Goal: Transaction & Acquisition: Purchase product/service

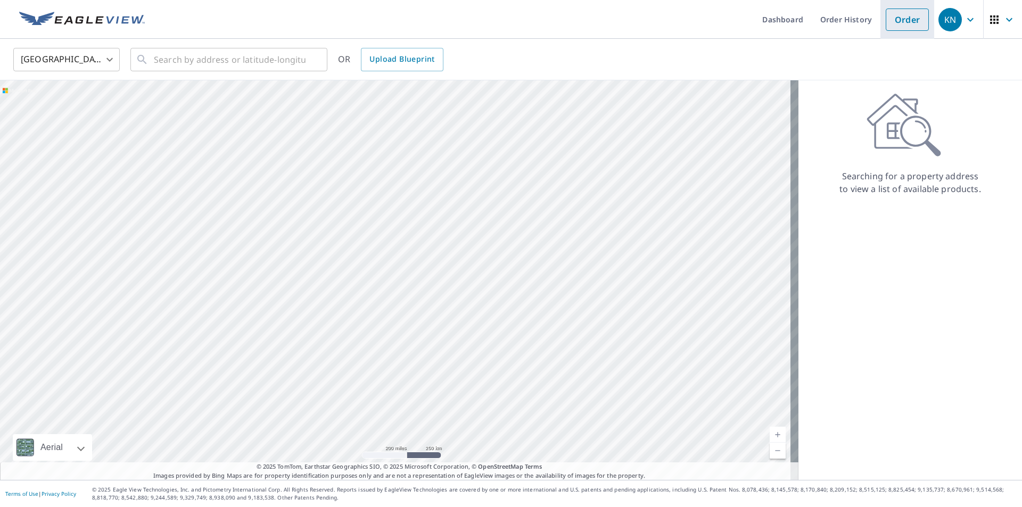
click at [910, 35] on li "Order" at bounding box center [907, 19] width 54 height 39
click at [906, 24] on link "Order" at bounding box center [907, 20] width 43 height 22
click at [155, 53] on input "text" at bounding box center [230, 60] width 152 height 30
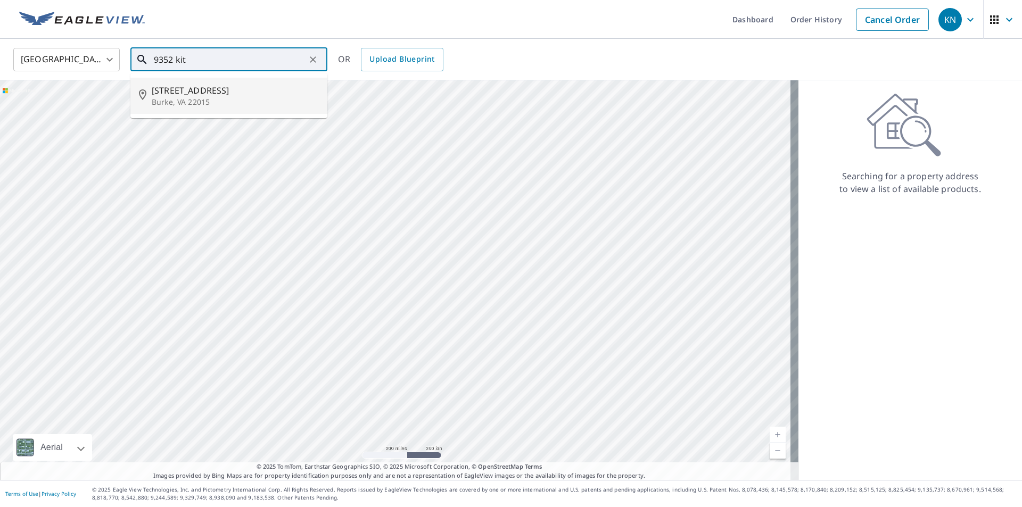
click at [185, 87] on span "[STREET_ADDRESS]" at bounding box center [235, 90] width 167 height 13
type input "[STREET_ADDRESS]"
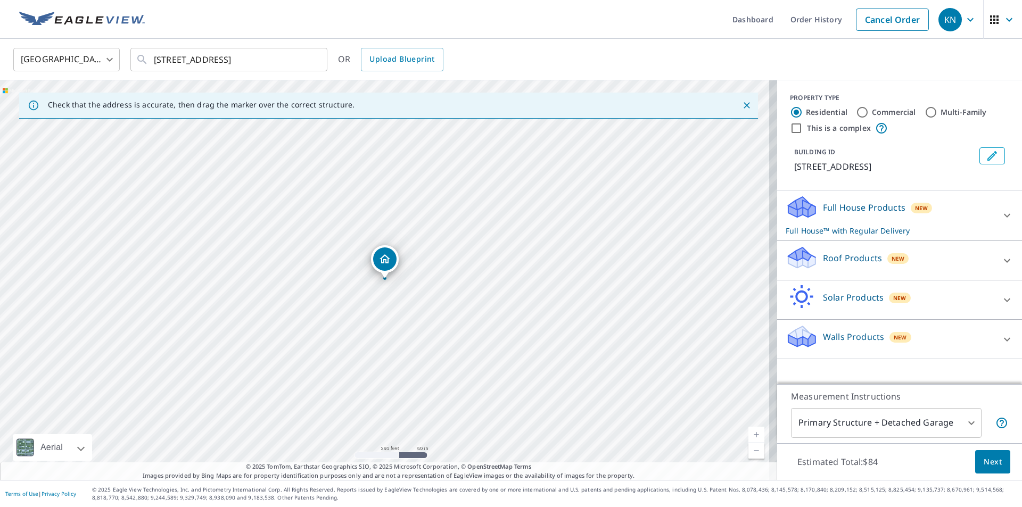
click at [981, 217] on div "Full House Products New Full House™ with Regular Delivery" at bounding box center [890, 216] width 209 height 42
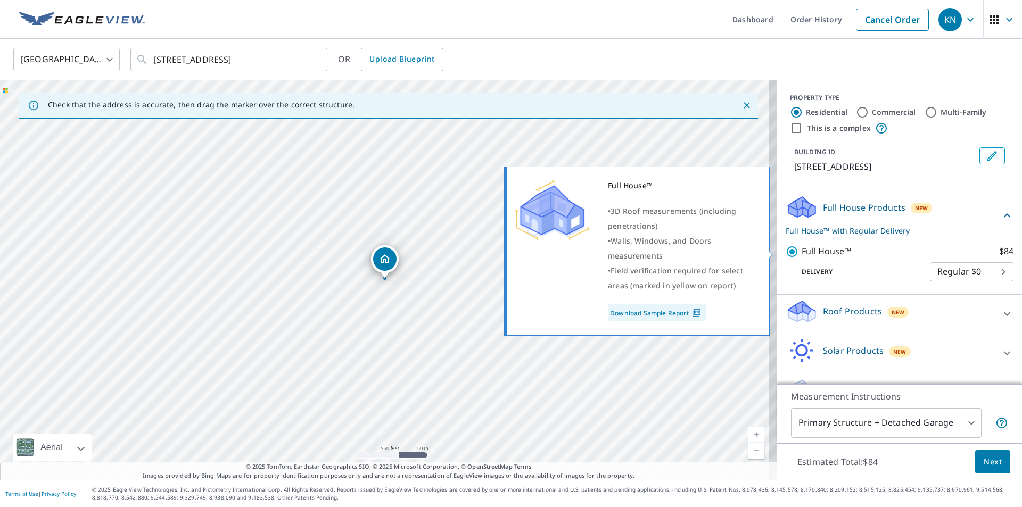
click at [786, 250] on input "Full House™ $84" at bounding box center [794, 251] width 16 height 13
checkbox input "false"
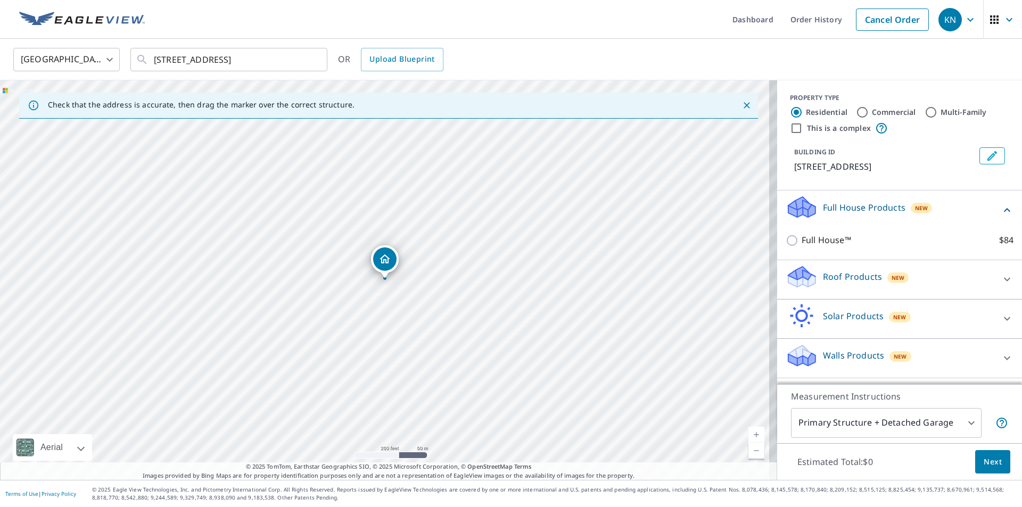
click at [957, 232] on div "Full House™ $84" at bounding box center [900, 240] width 228 height 30
click at [961, 212] on div "Full House Products New" at bounding box center [893, 210] width 215 height 30
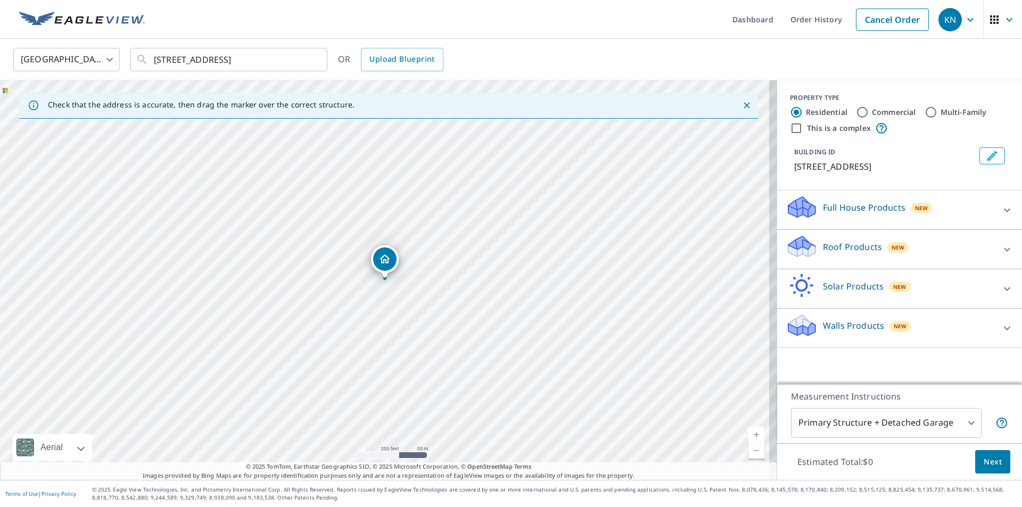
click at [826, 333] on div "Walls Products New" at bounding box center [890, 328] width 209 height 30
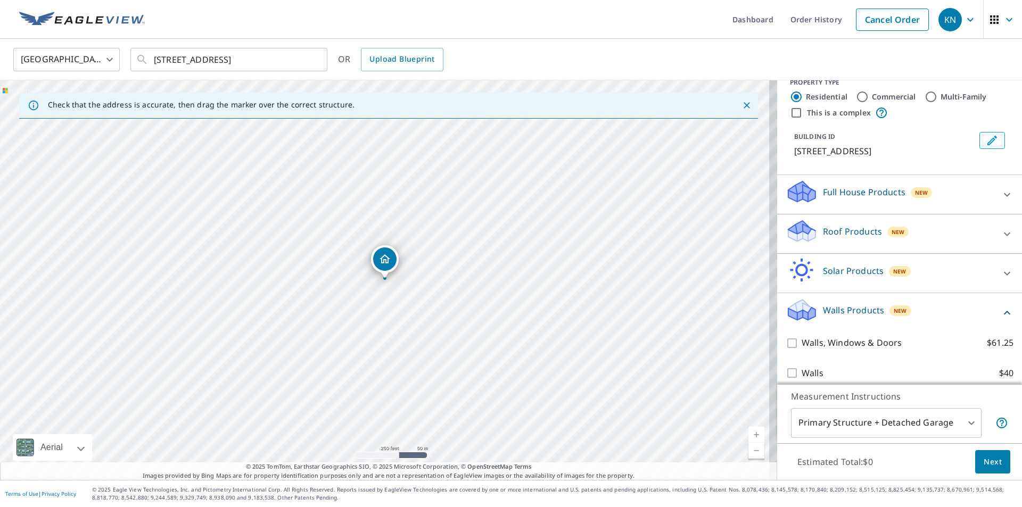
scroll to position [24, 0]
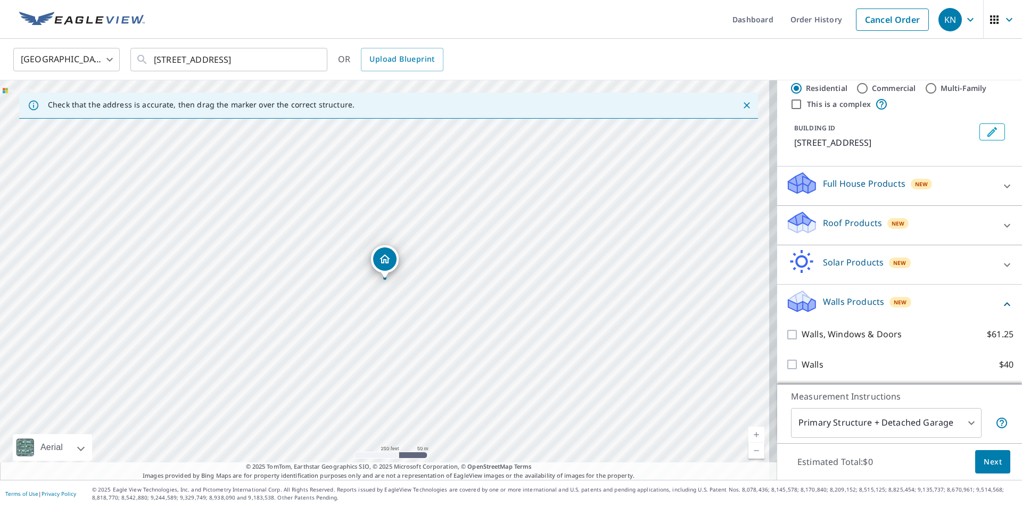
click at [786, 362] on input "Walls $40" at bounding box center [794, 364] width 16 height 13
checkbox input "true"
click at [919, 290] on div "Walls Products New Walls with Regular Delivery" at bounding box center [893, 310] width 215 height 42
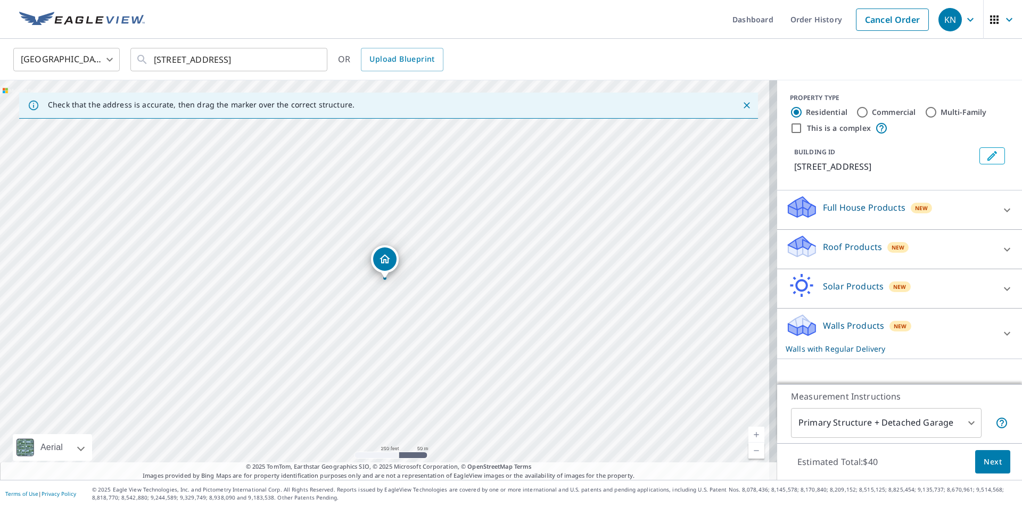
scroll to position [0, 0]
click at [988, 453] on button "Next" at bounding box center [992, 462] width 35 height 24
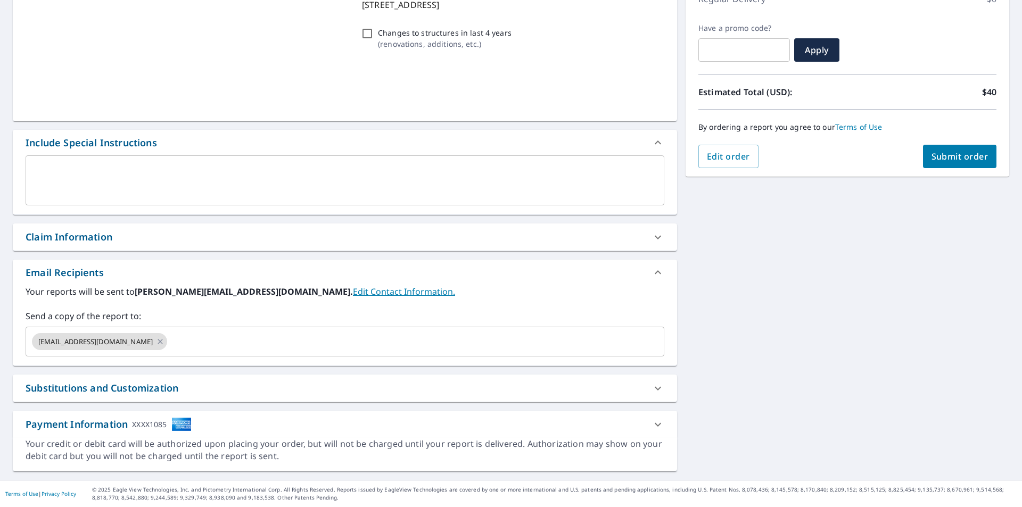
scroll to position [143, 0]
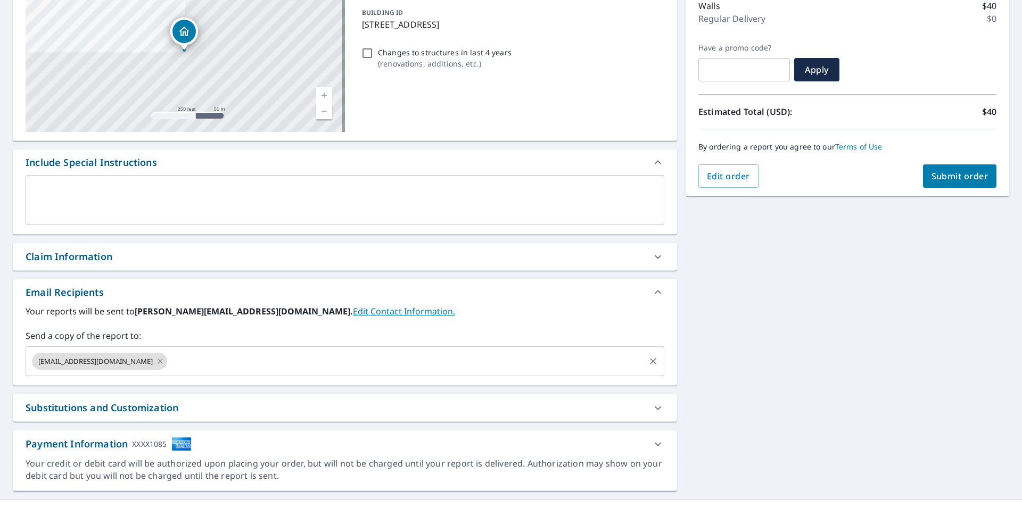
click at [297, 374] on div "[EMAIL_ADDRESS][DOMAIN_NAME] ​" at bounding box center [345, 361] width 639 height 30
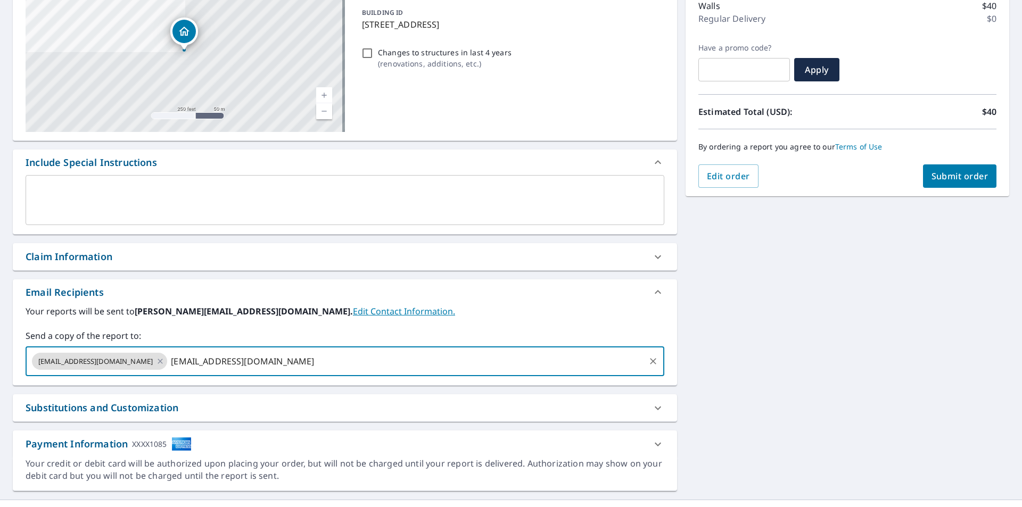
type input "[EMAIL_ADDRESS][DOMAIN_NAME]"
click at [759, 328] on div "[STREET_ADDRESS] Aerial Road A standard road map Aerial A detailed look from ab…" at bounding box center [511, 227] width 1022 height 544
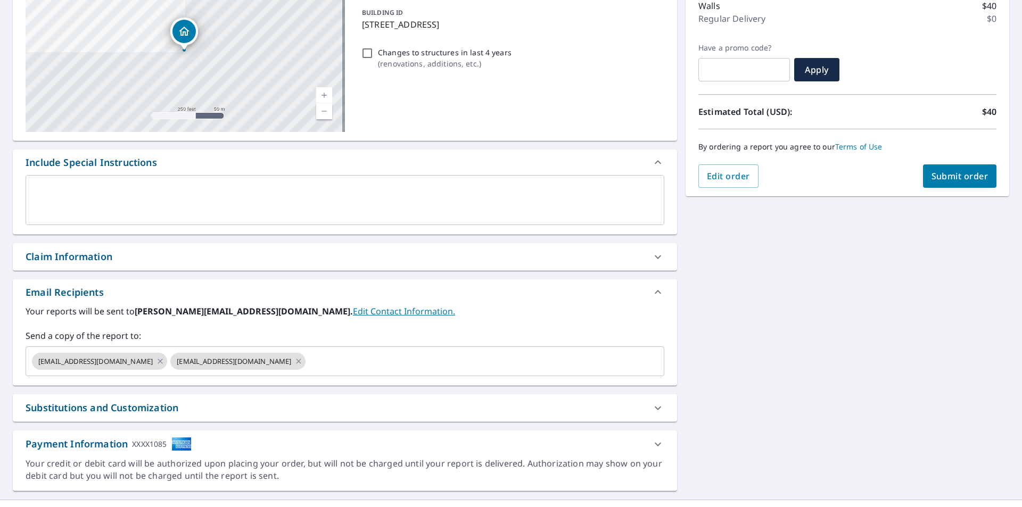
click at [924, 184] on button "Submit order" at bounding box center [960, 175] width 74 height 23
checkbox input "true"
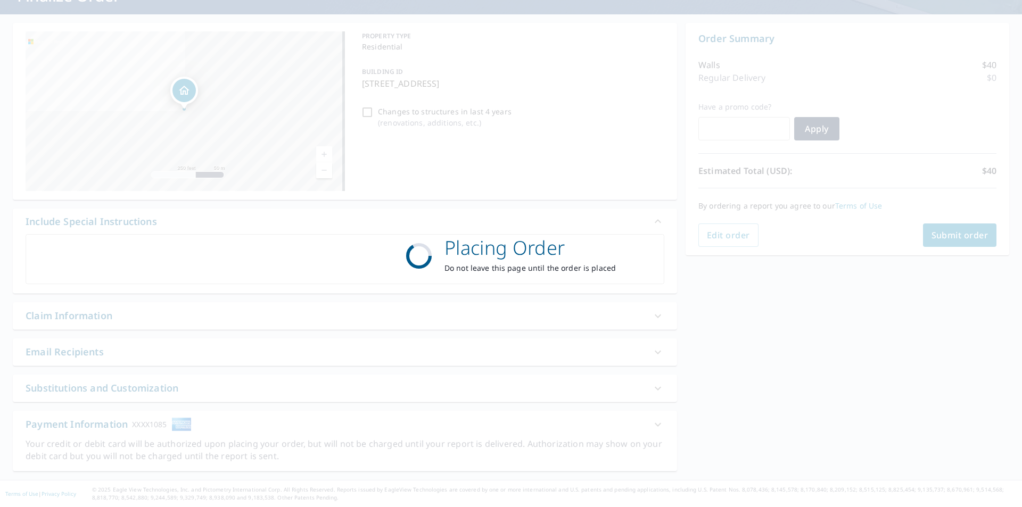
scroll to position [84, 0]
